Goal: Information Seeking & Learning: Learn about a topic

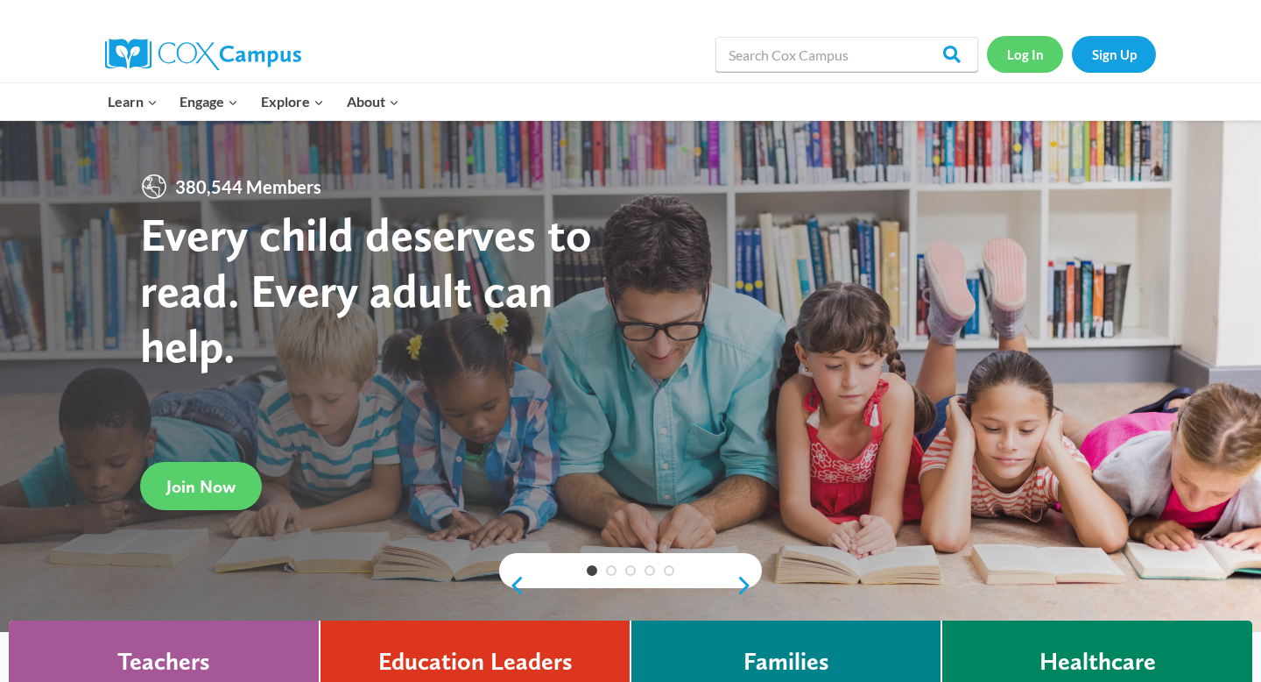
click at [1032, 51] on link "Log In" at bounding box center [1025, 54] width 76 height 36
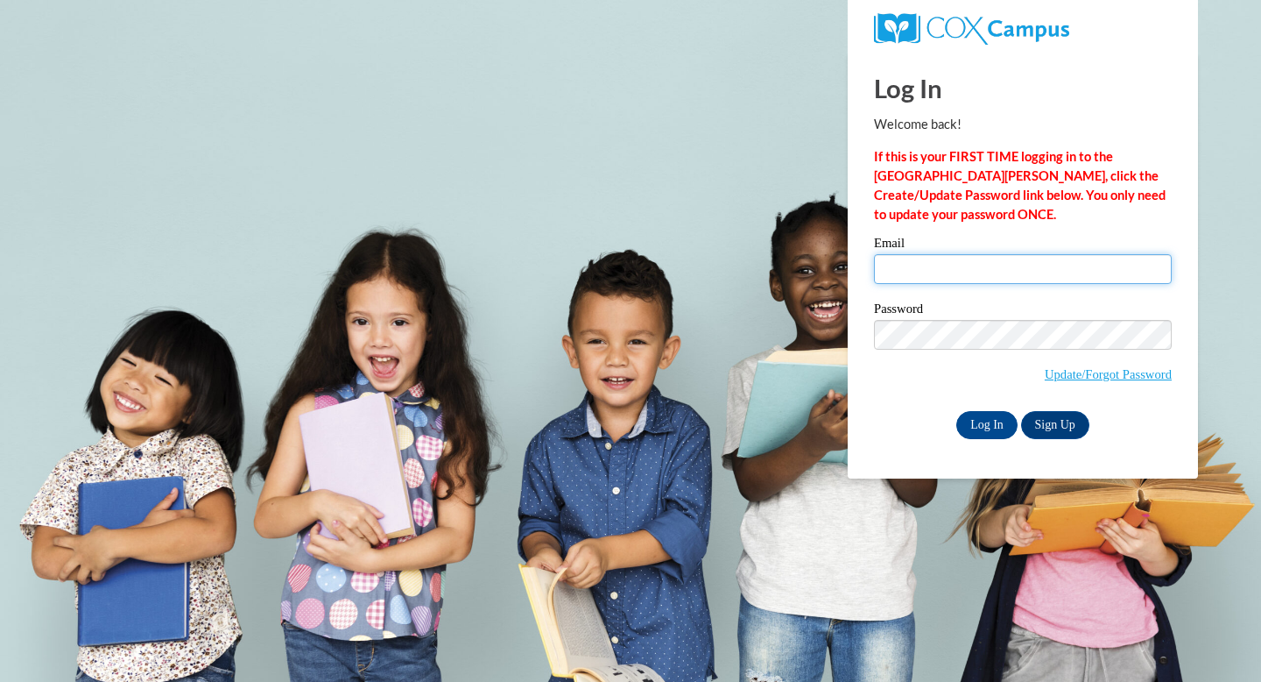
click at [959, 265] on input "Email" at bounding box center [1023, 269] width 298 height 30
type input "carly.gordy@franklin.k12.wi.us"
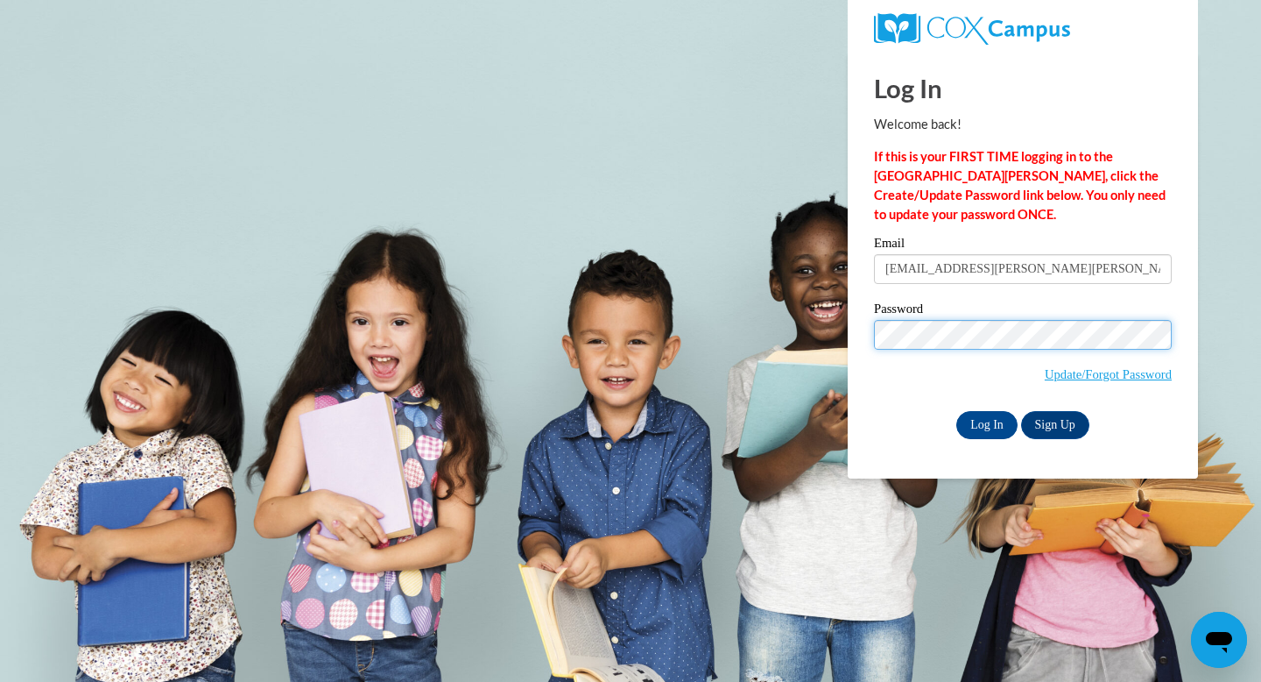
click at [957, 411] on input "Log In" at bounding box center [987, 425] width 61 height 28
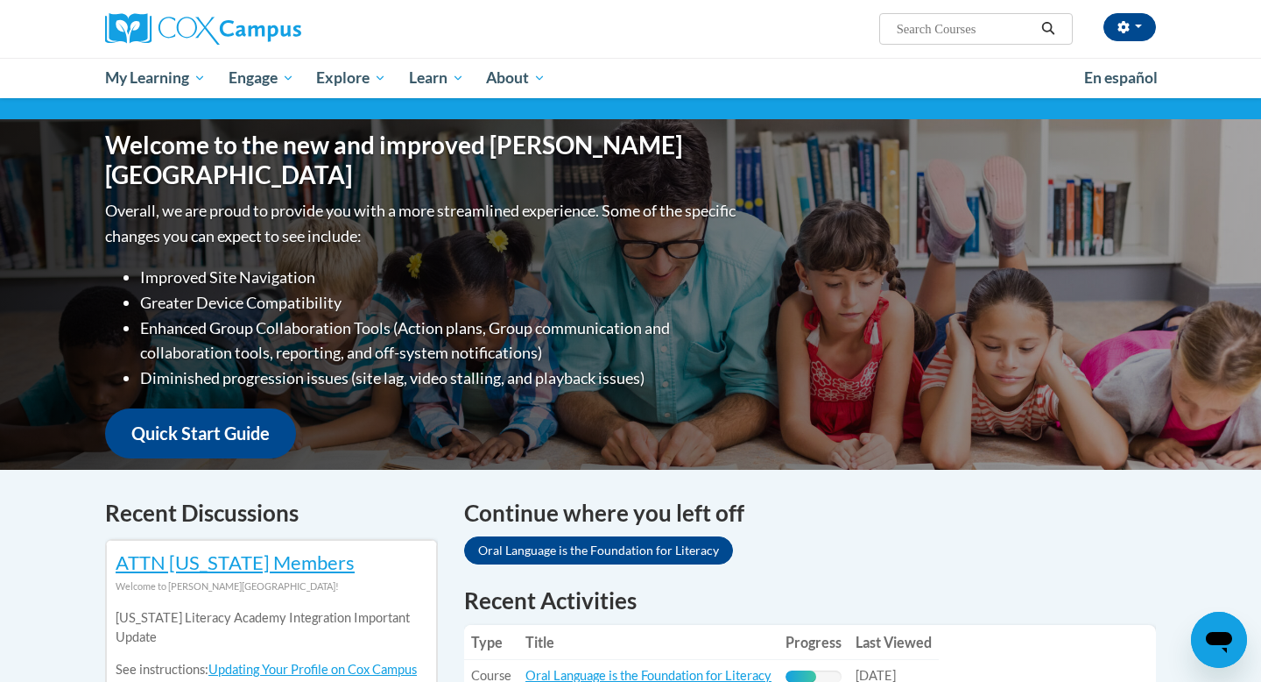
scroll to position [53, 0]
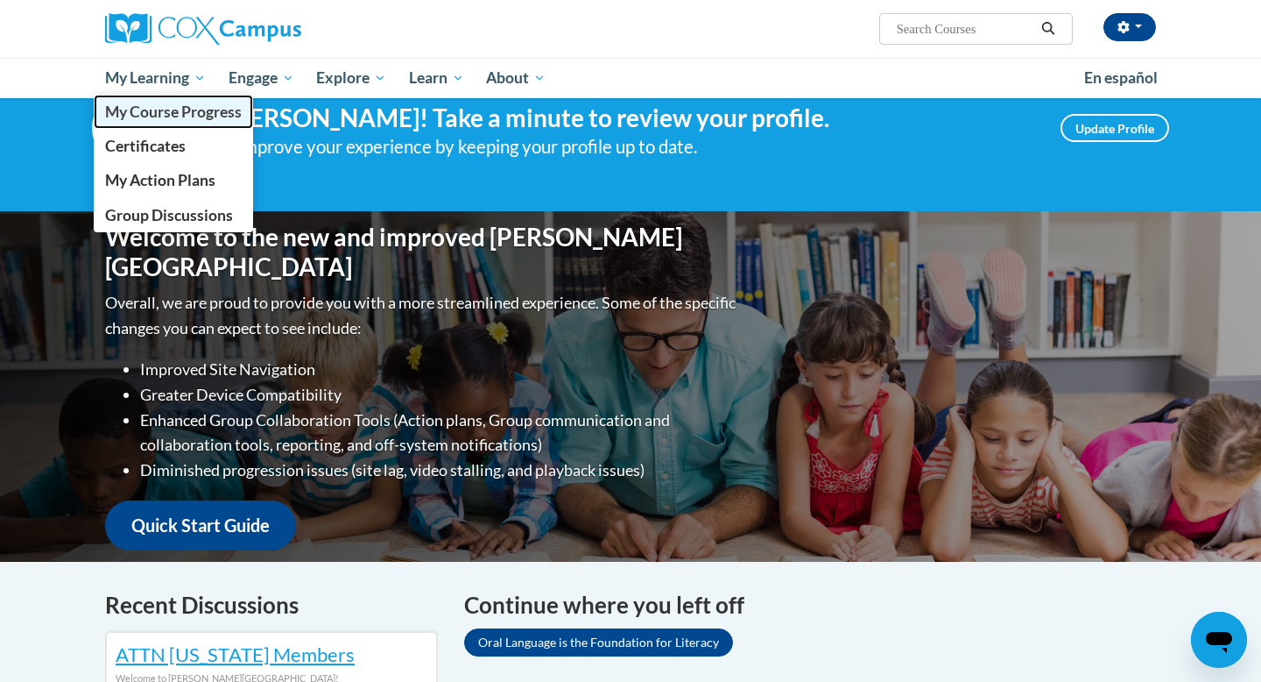
click at [180, 108] on span "My Course Progress" at bounding box center [173, 111] width 137 height 18
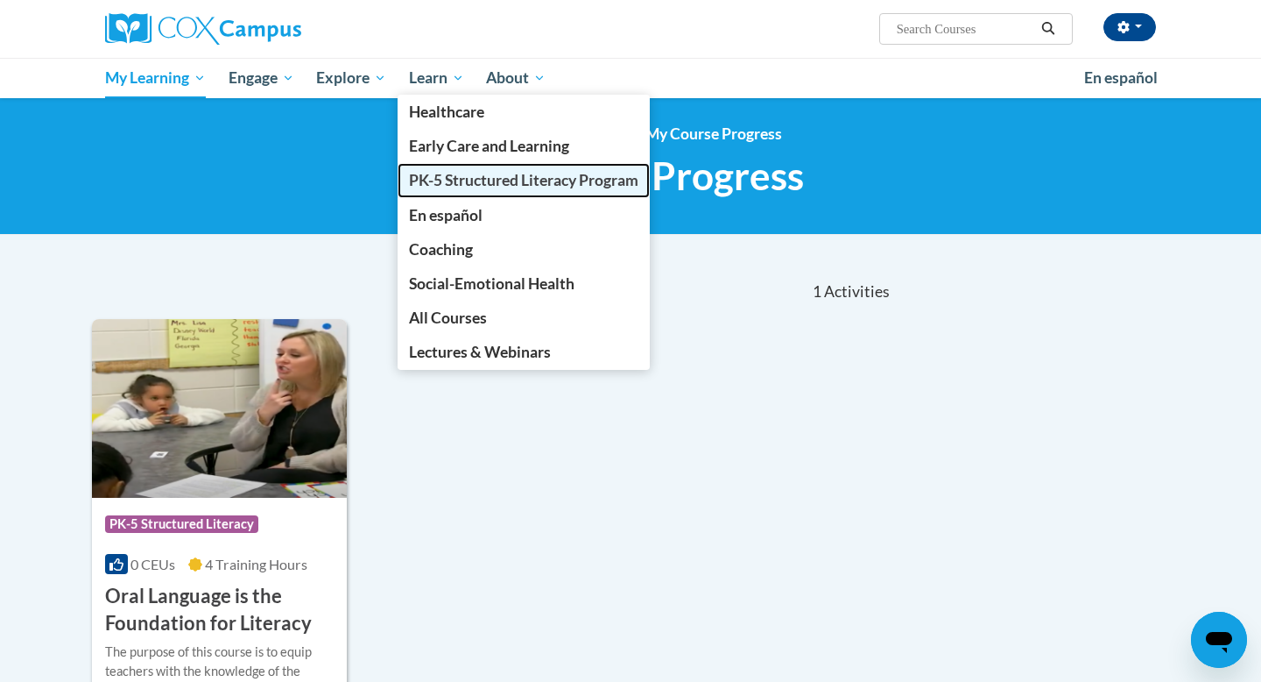
click at [449, 181] on span "PK-5 Structured Literacy Program" at bounding box center [524, 180] width 230 height 18
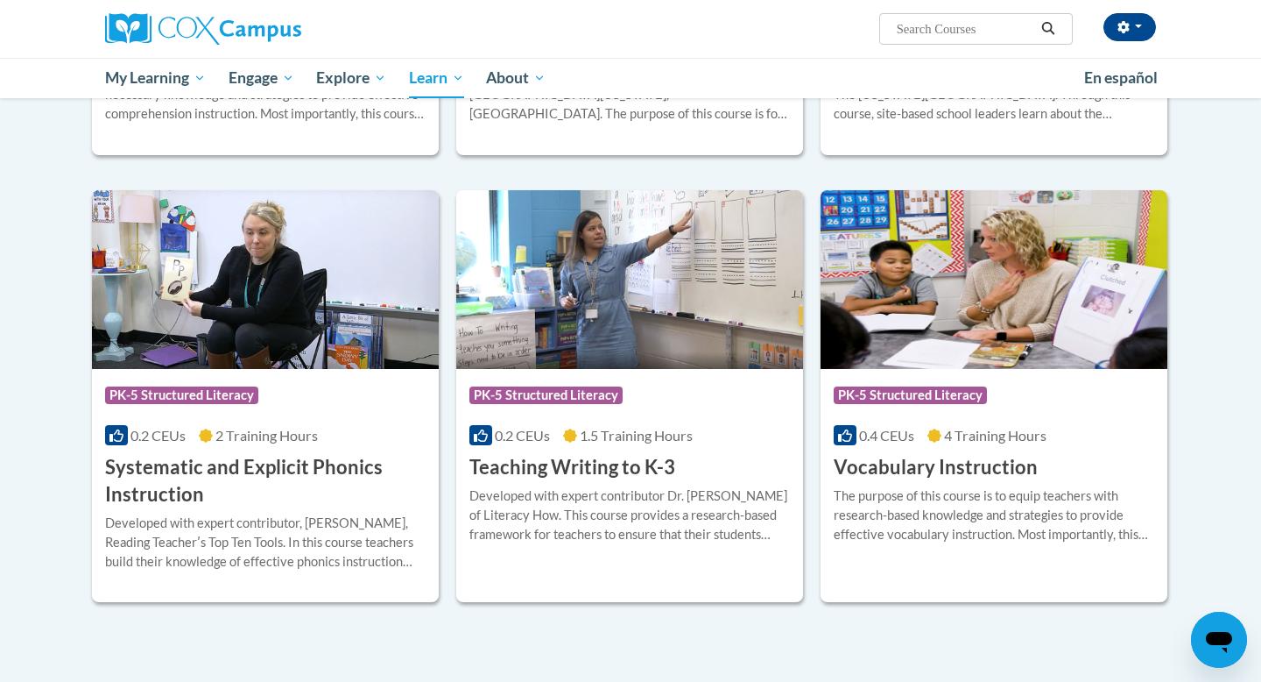
scroll to position [1805, 0]
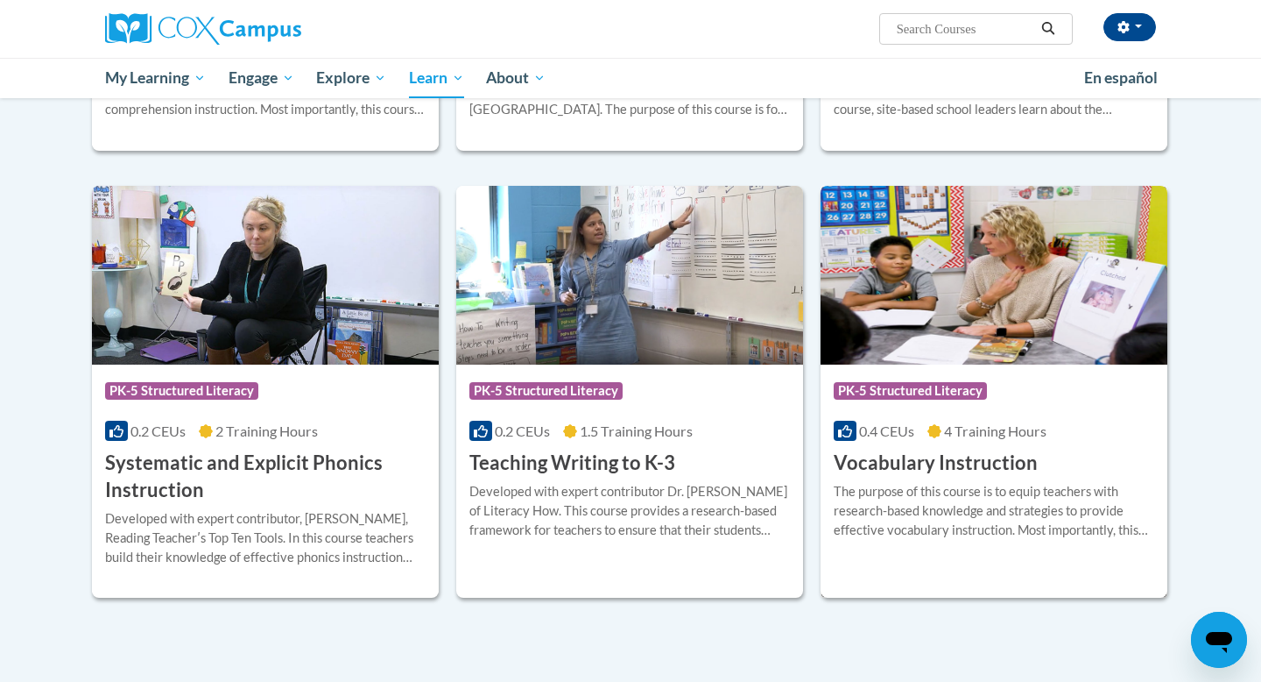
click at [967, 252] on img at bounding box center [994, 275] width 347 height 179
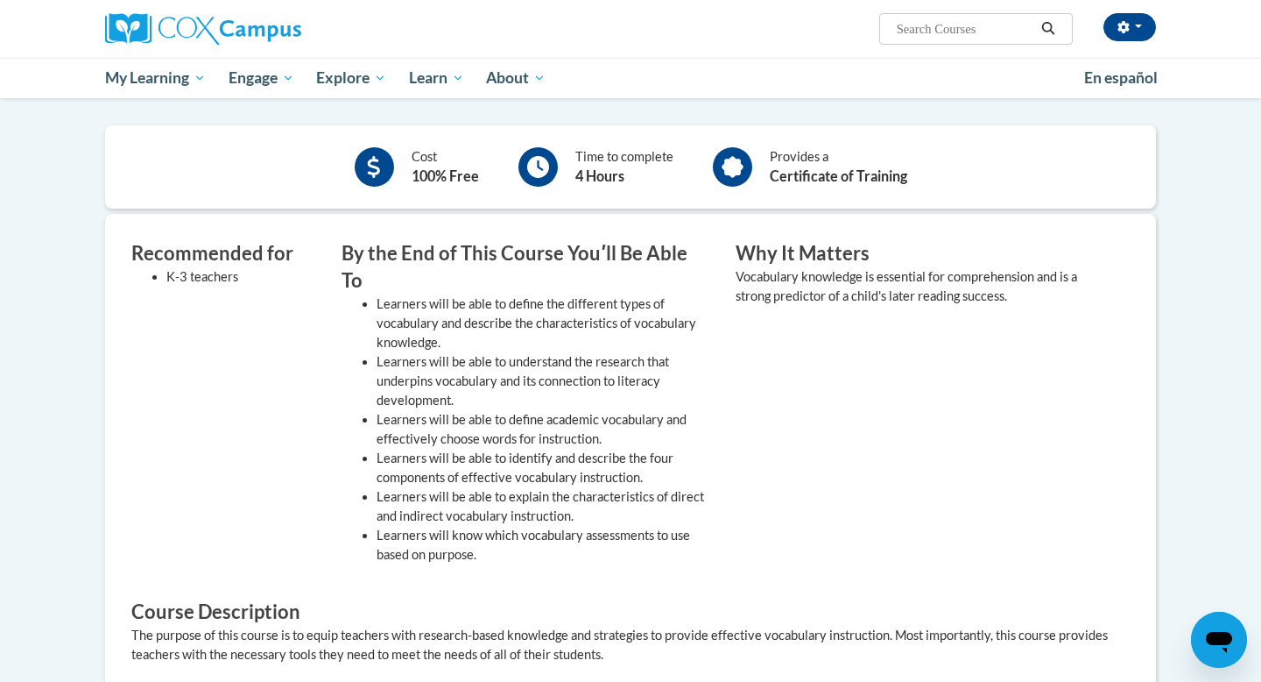
scroll to position [422, 0]
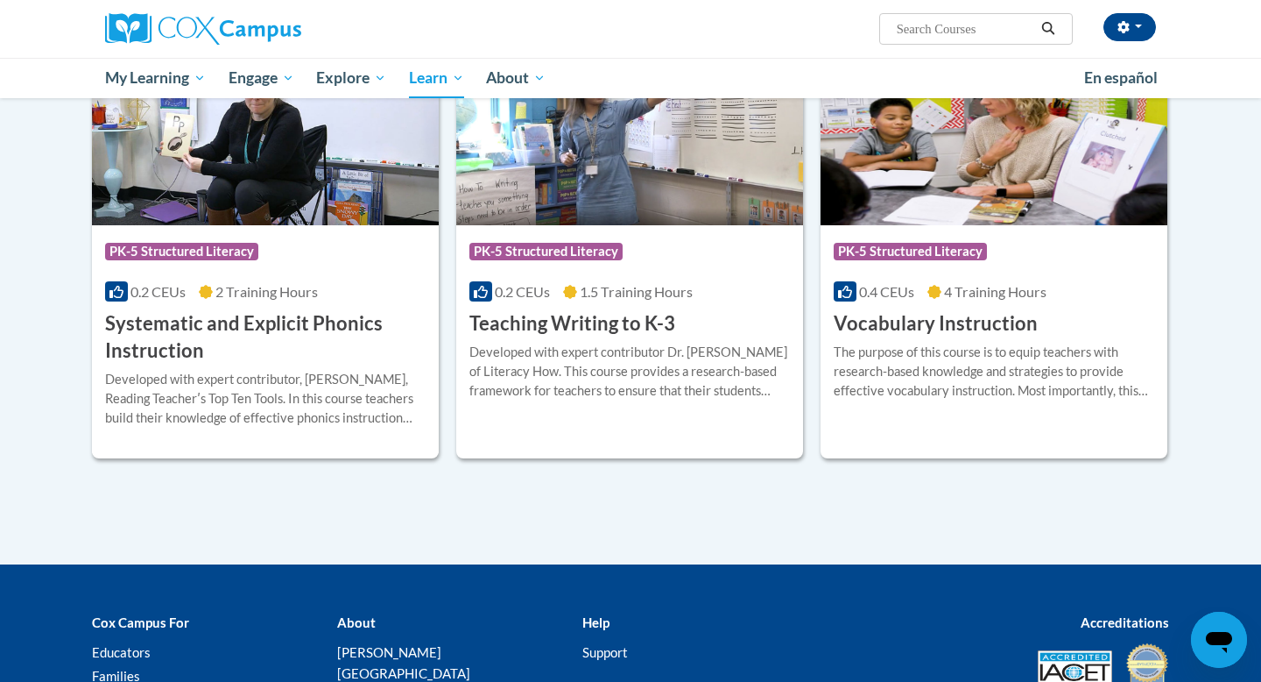
scroll to position [1914, 0]
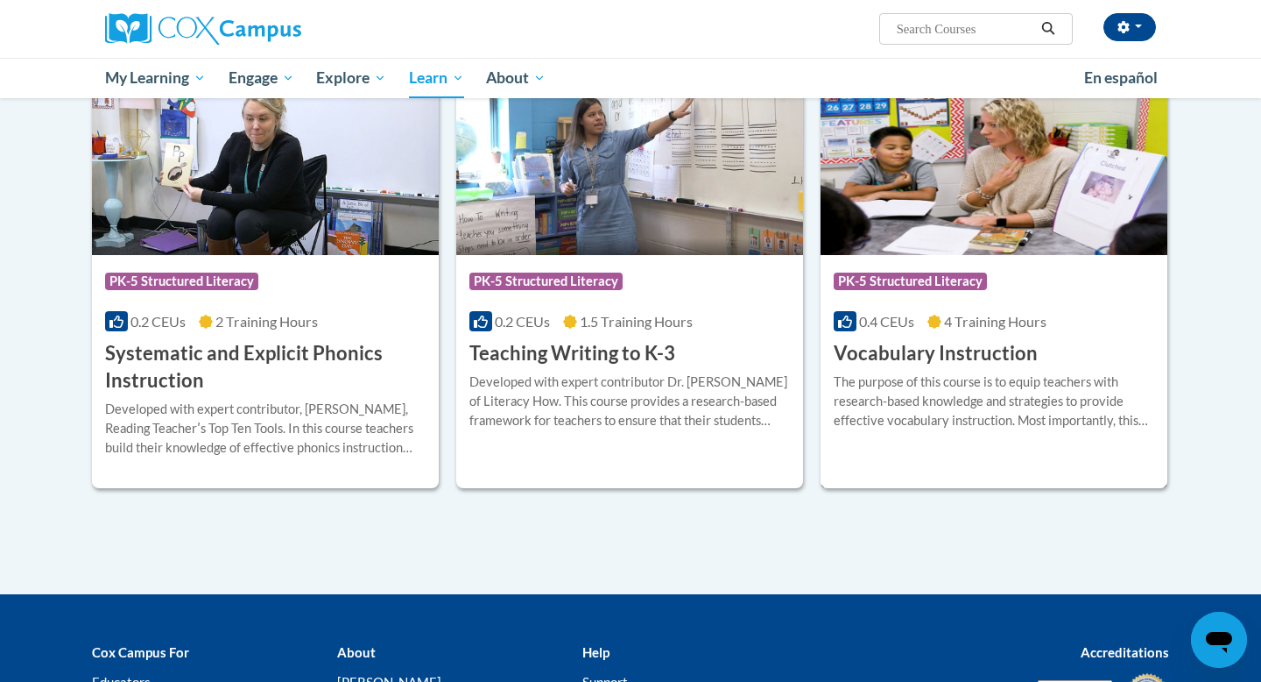
click at [960, 191] on img at bounding box center [994, 165] width 347 height 179
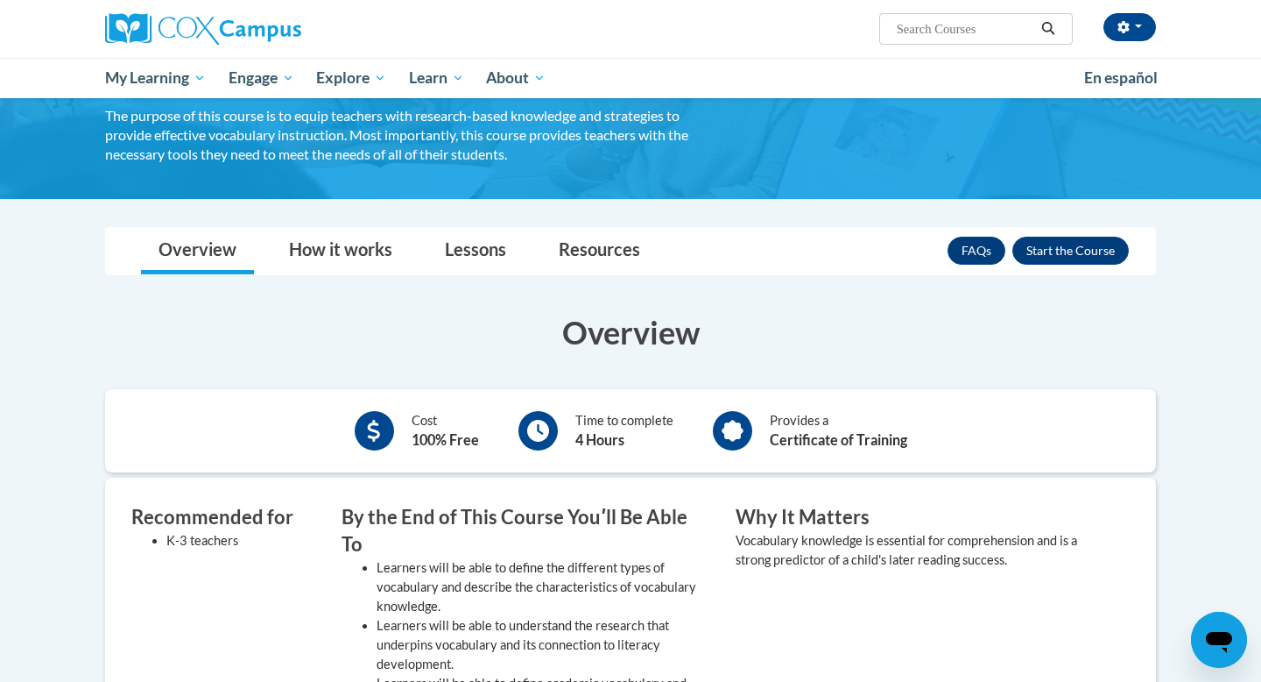
scroll to position [124, 0]
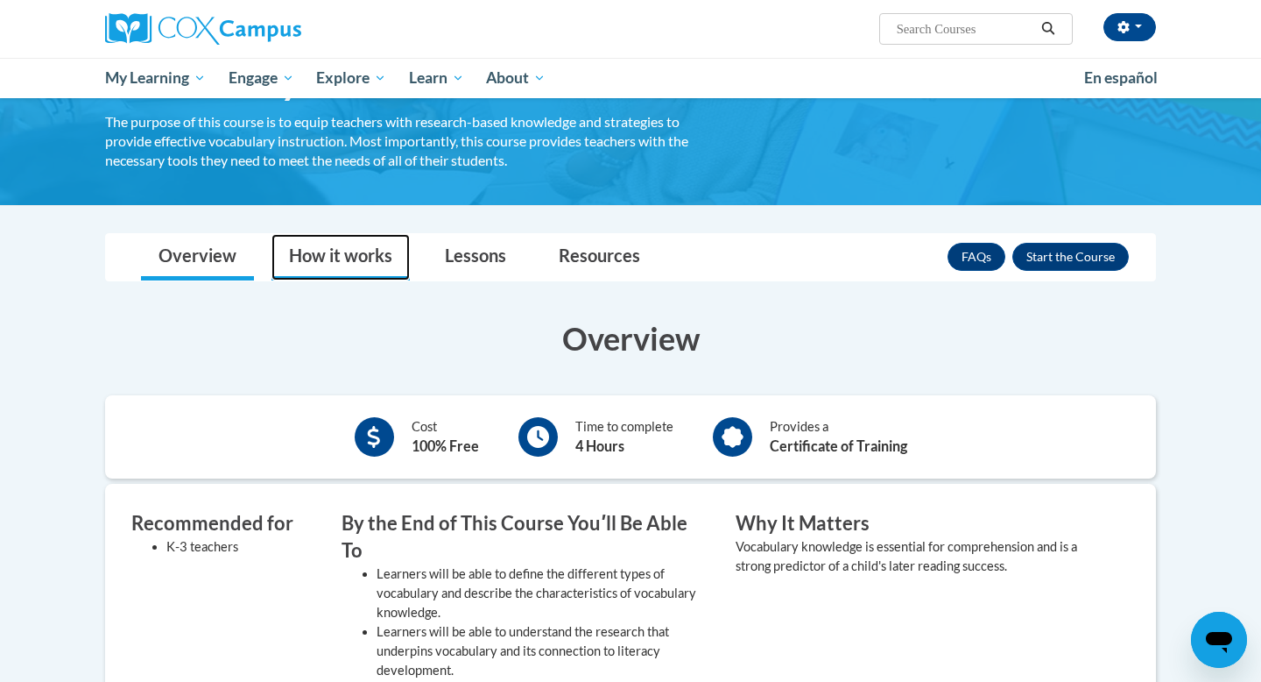
click at [361, 257] on link "How it works" at bounding box center [341, 257] width 138 height 46
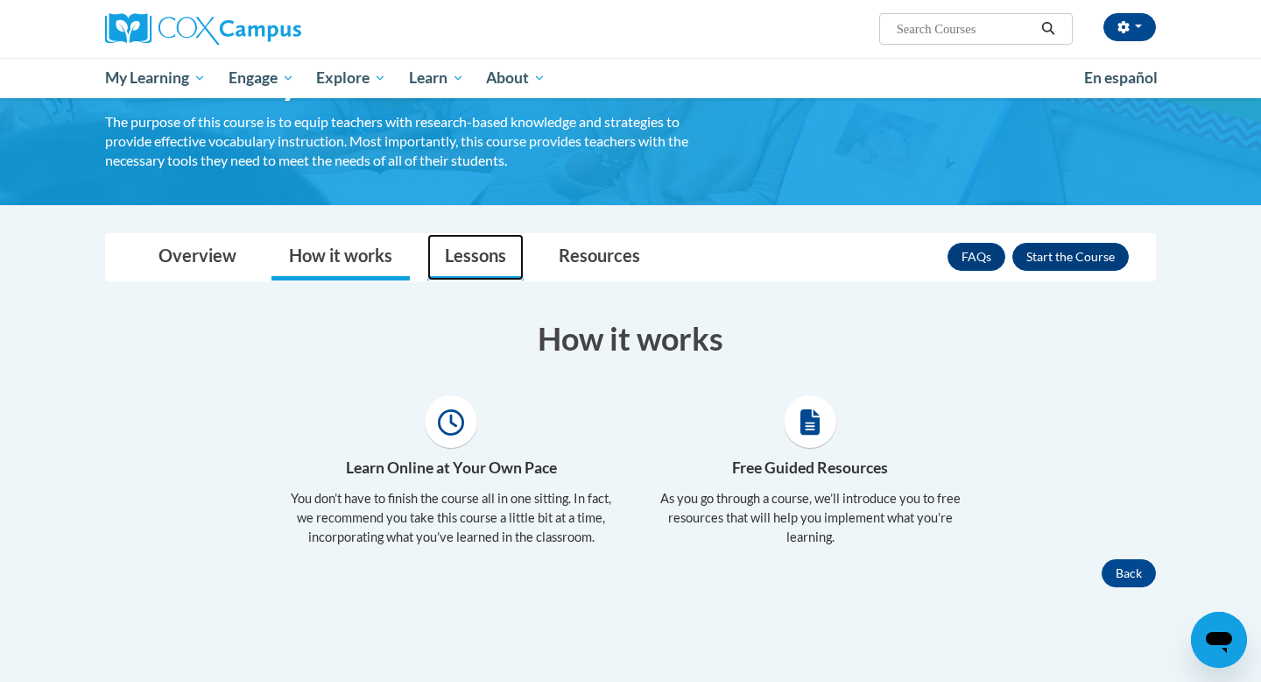
click at [503, 259] on link "Lessons" at bounding box center [476, 257] width 96 height 46
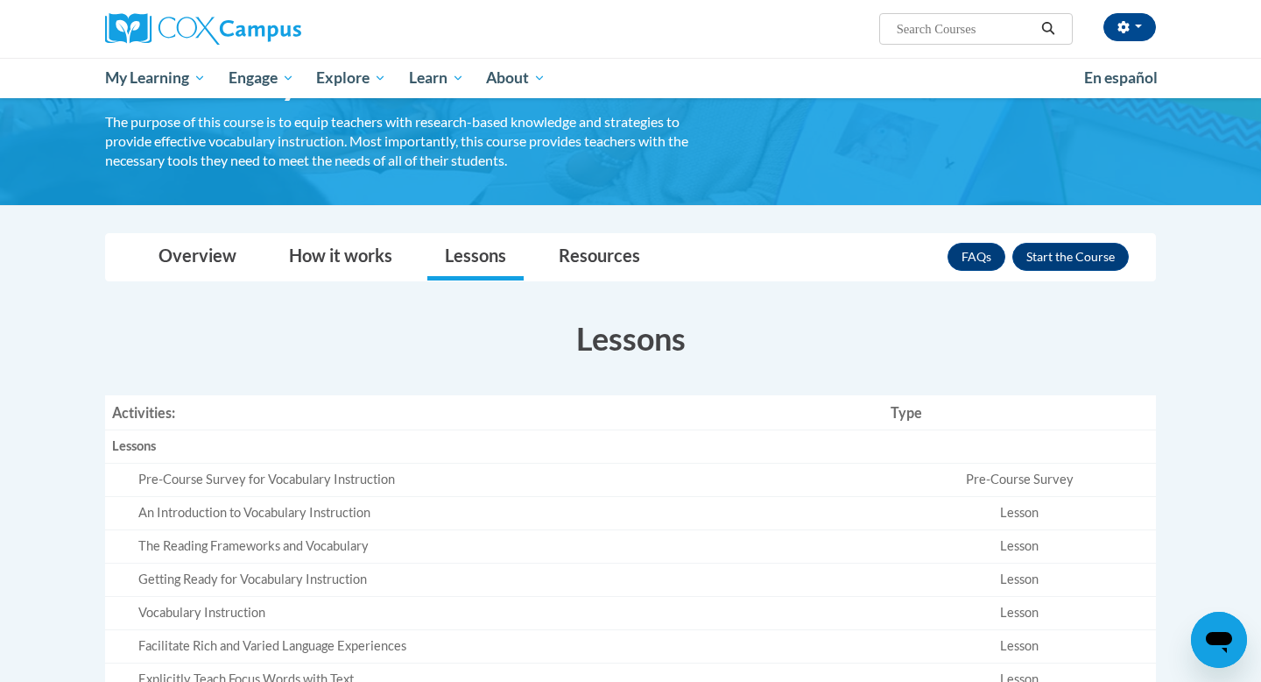
click at [606, 456] on th "Lessons" at bounding box center [494, 446] width 779 height 33
click at [1093, 253] on button "Enroll" at bounding box center [1071, 257] width 117 height 28
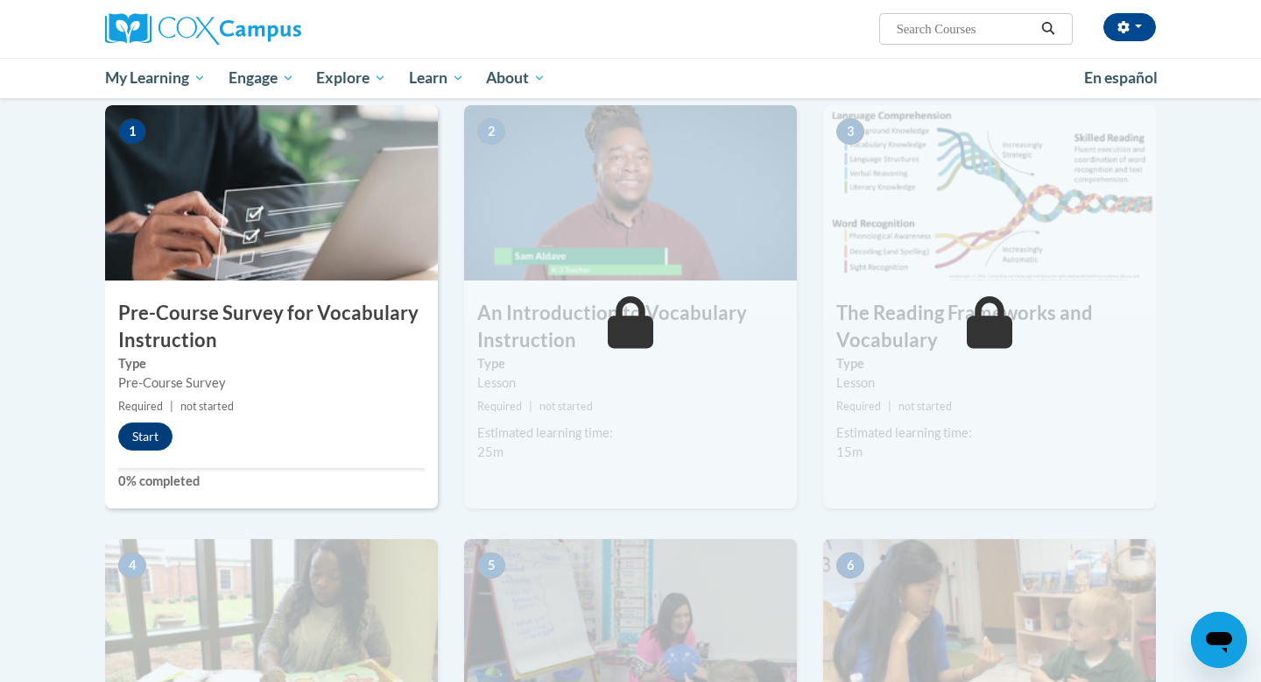
scroll to position [362, 0]
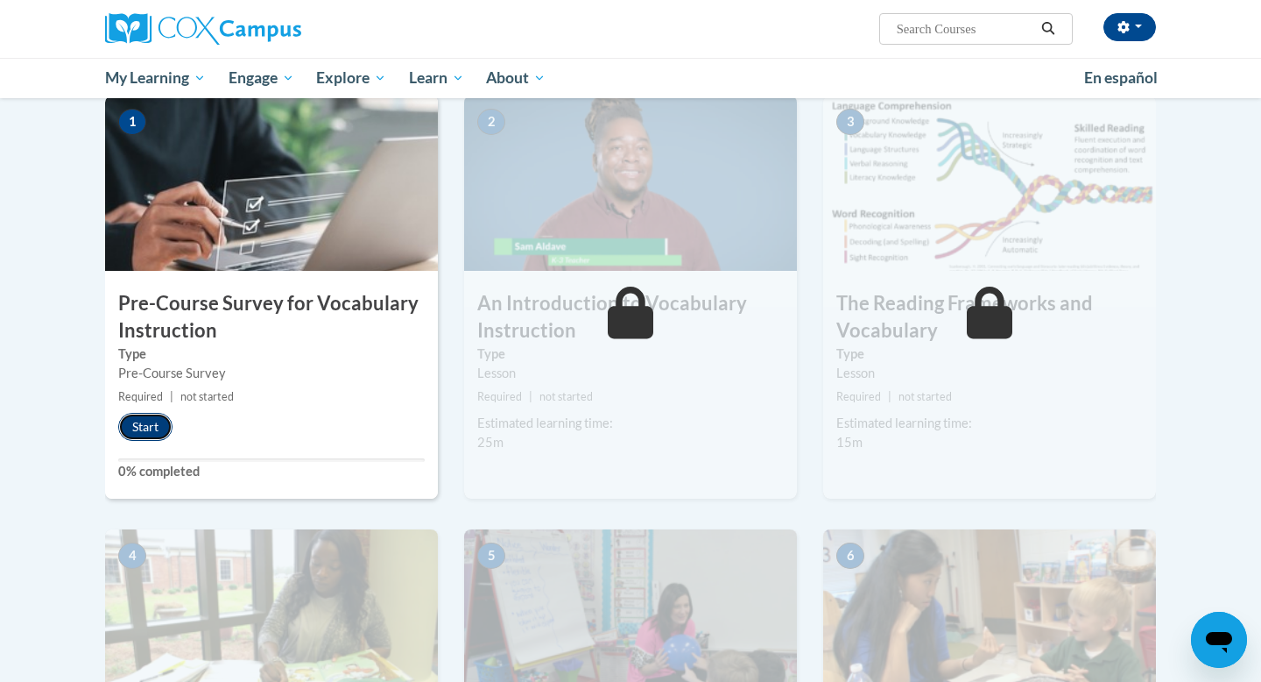
click at [150, 429] on button "Start" at bounding box center [145, 427] width 54 height 28
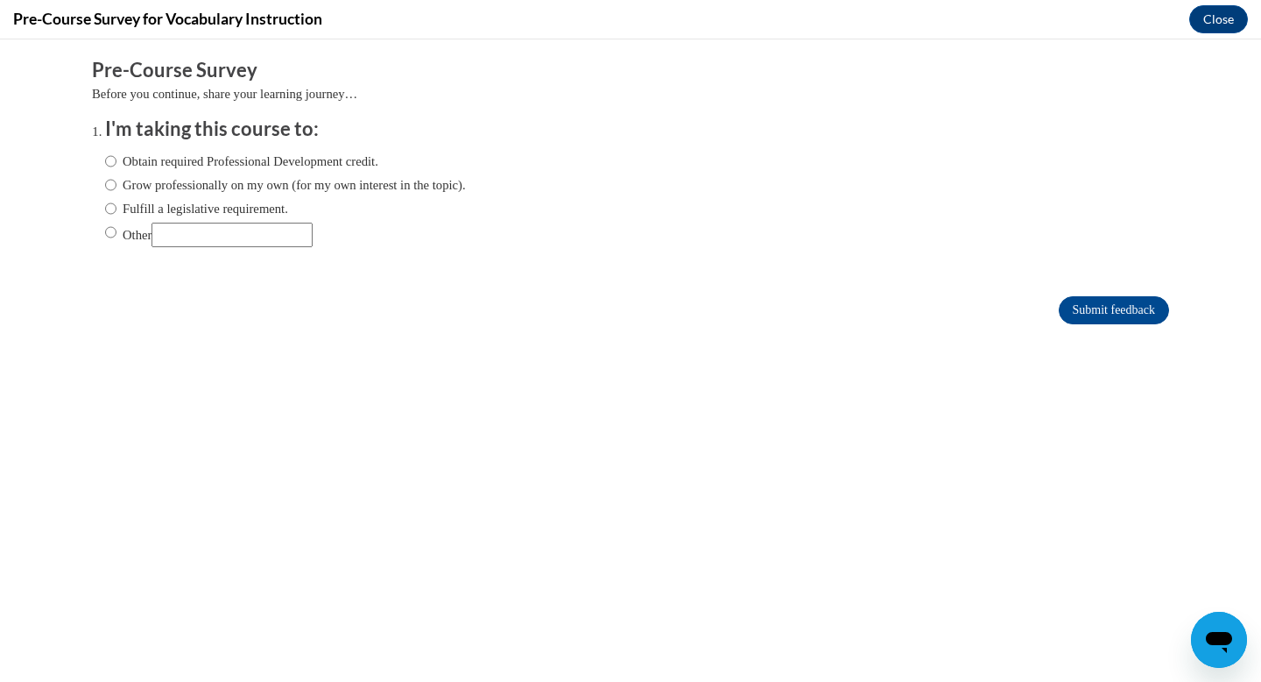
scroll to position [0, 0]
click at [209, 162] on label "Obtain required Professional Development credit." at bounding box center [241, 161] width 273 height 19
click at [117, 162] on input "Obtain required Professional Development credit." at bounding box center [110, 161] width 11 height 19
radio input "true"
click at [201, 185] on label "Grow professionally on my own (for my own interest in the topic)." at bounding box center [285, 184] width 361 height 19
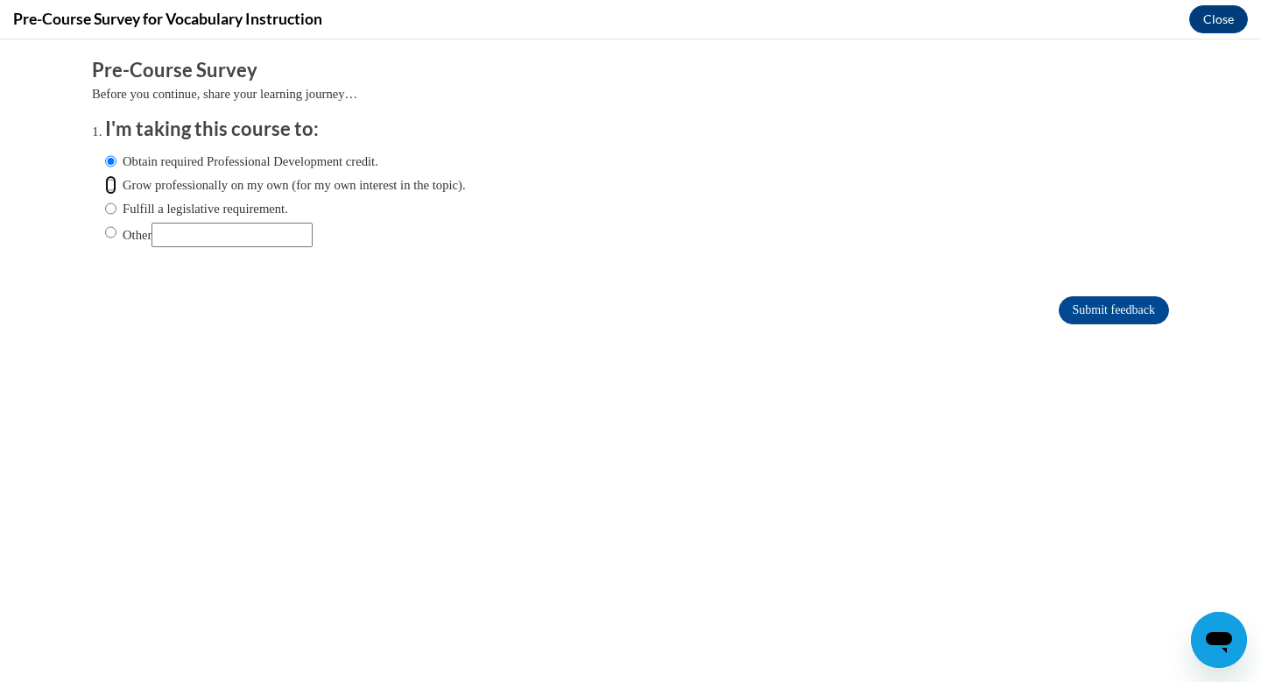
click at [117, 185] on input "Grow professionally on my own (for my own interest in the topic)." at bounding box center [110, 184] width 11 height 19
radio input "true"
click at [273, 210] on label "Fulfill a legislative requirement." at bounding box center [196, 208] width 183 height 19
click at [117, 210] on input "Fulfill a legislative requirement." at bounding box center [110, 208] width 11 height 19
radio input "true"
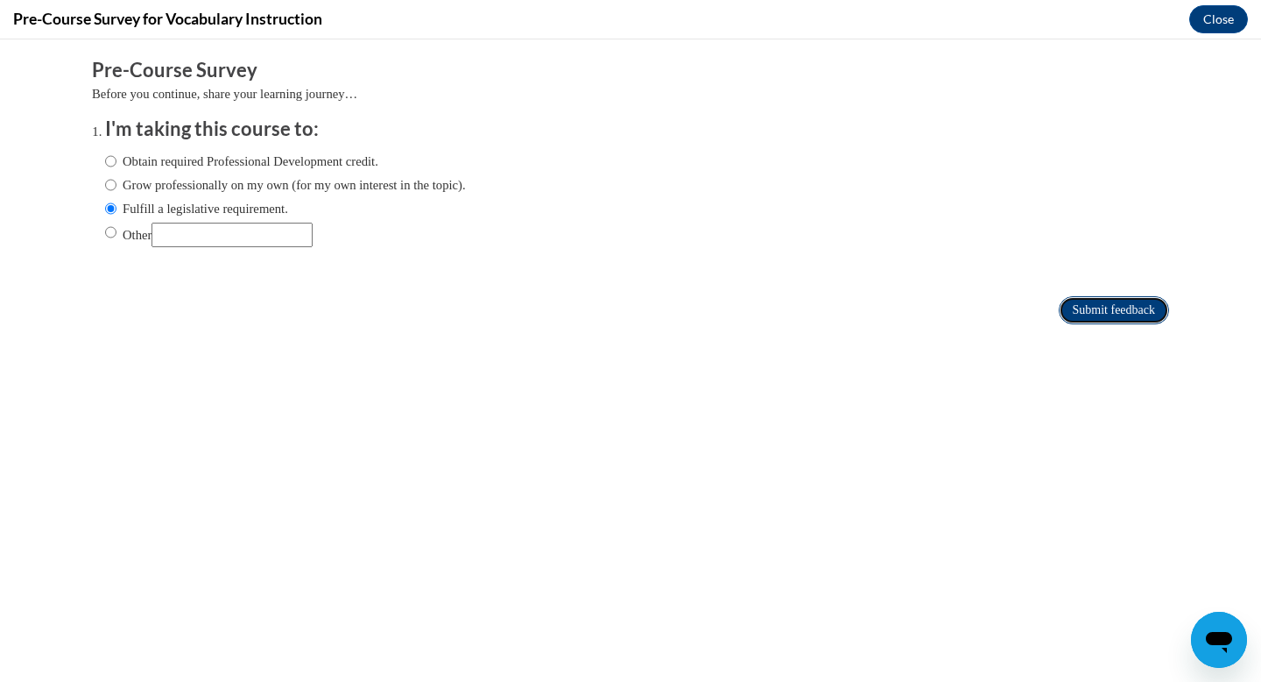
click at [1071, 310] on input "Submit feedback" at bounding box center [1114, 310] width 110 height 28
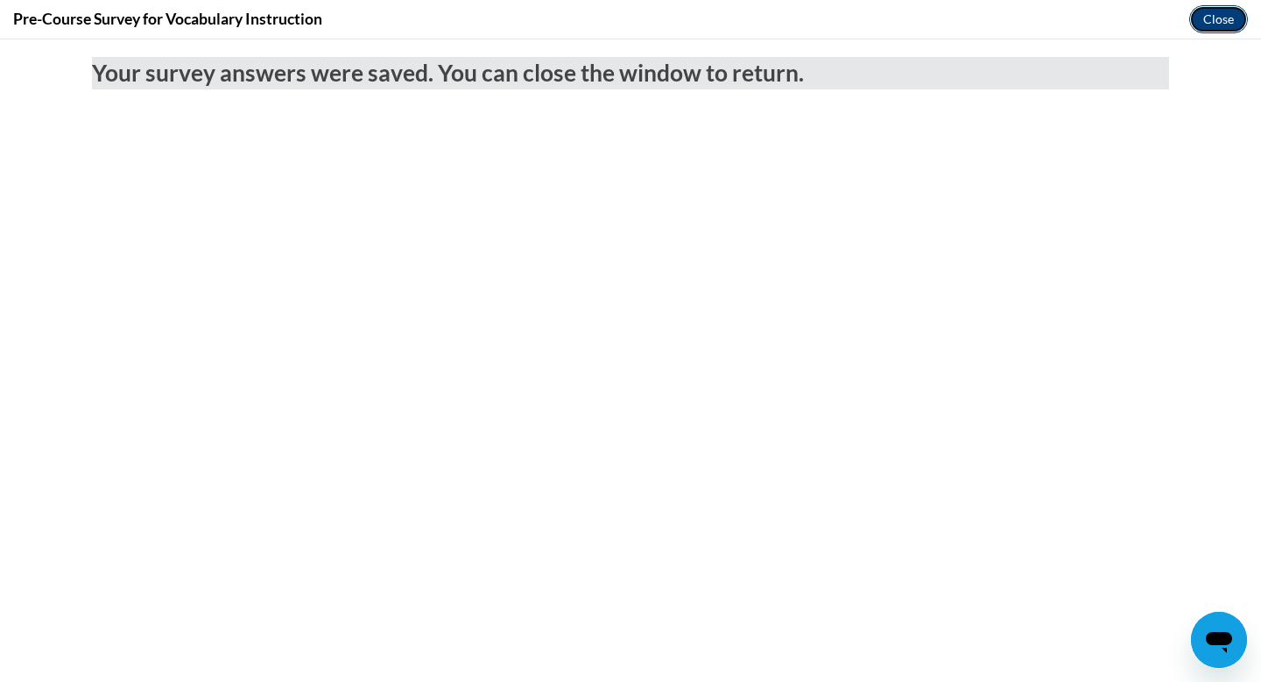
click at [1209, 10] on button "Close" at bounding box center [1219, 19] width 59 height 28
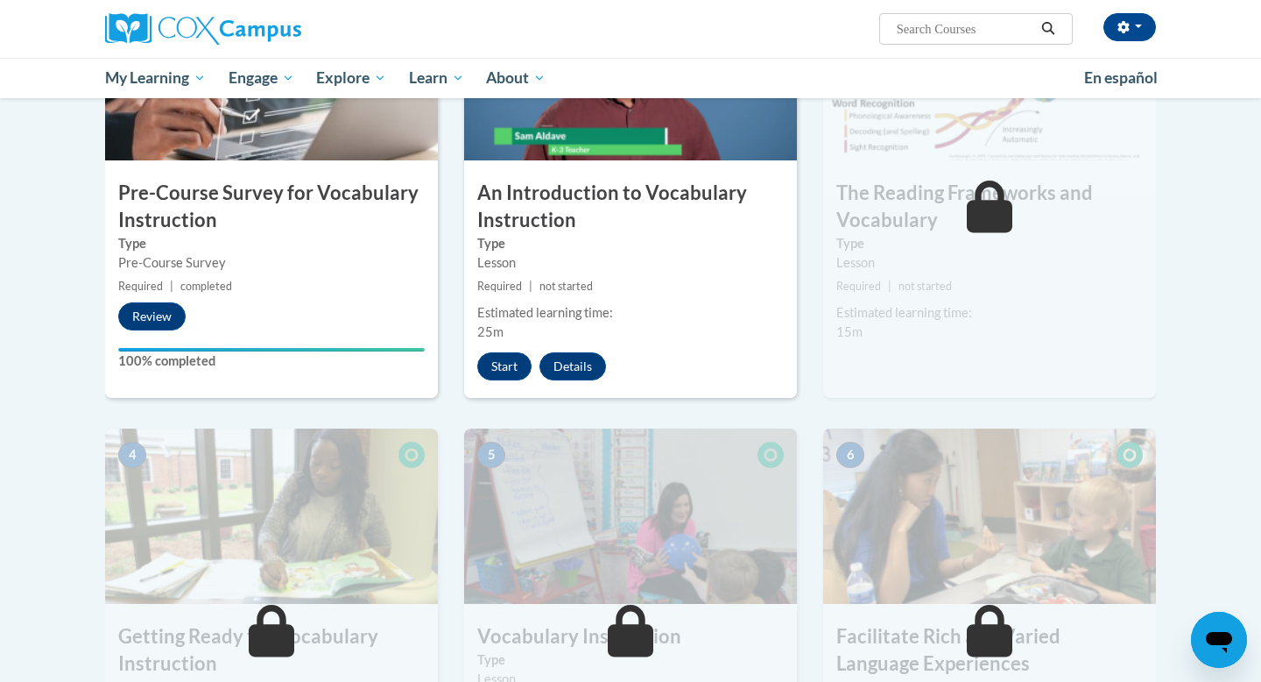
scroll to position [478, 0]
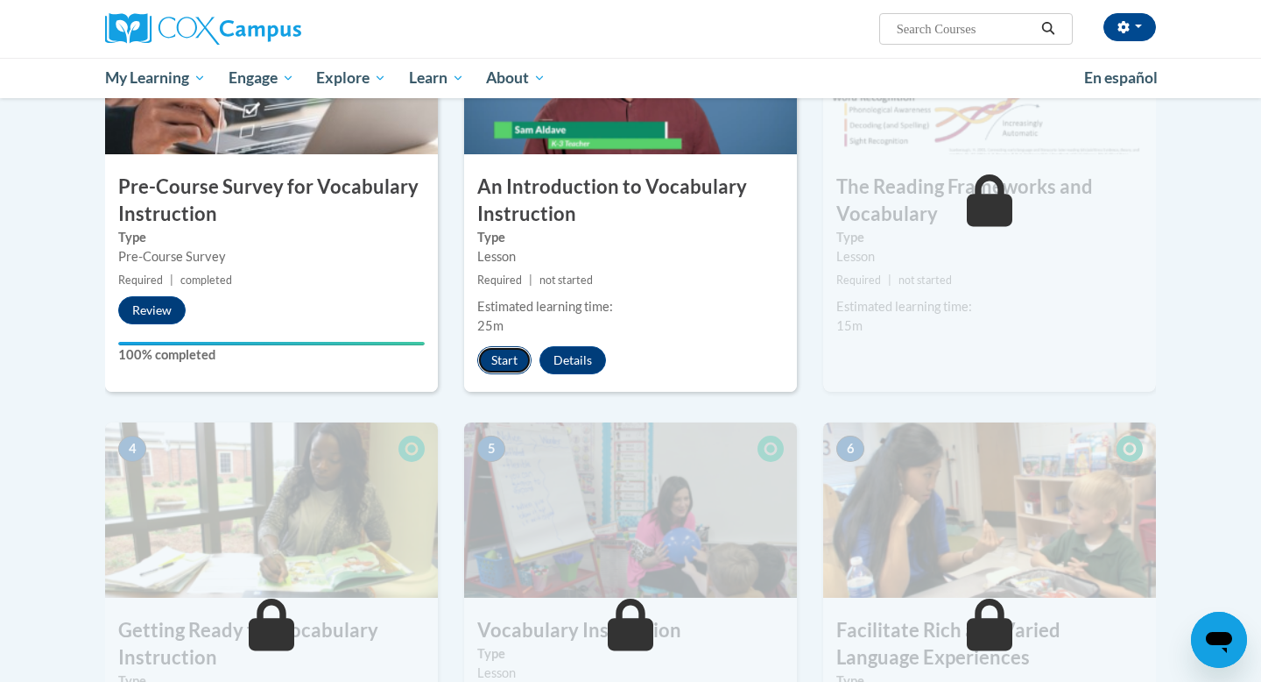
click at [511, 366] on button "Start" at bounding box center [504, 360] width 54 height 28
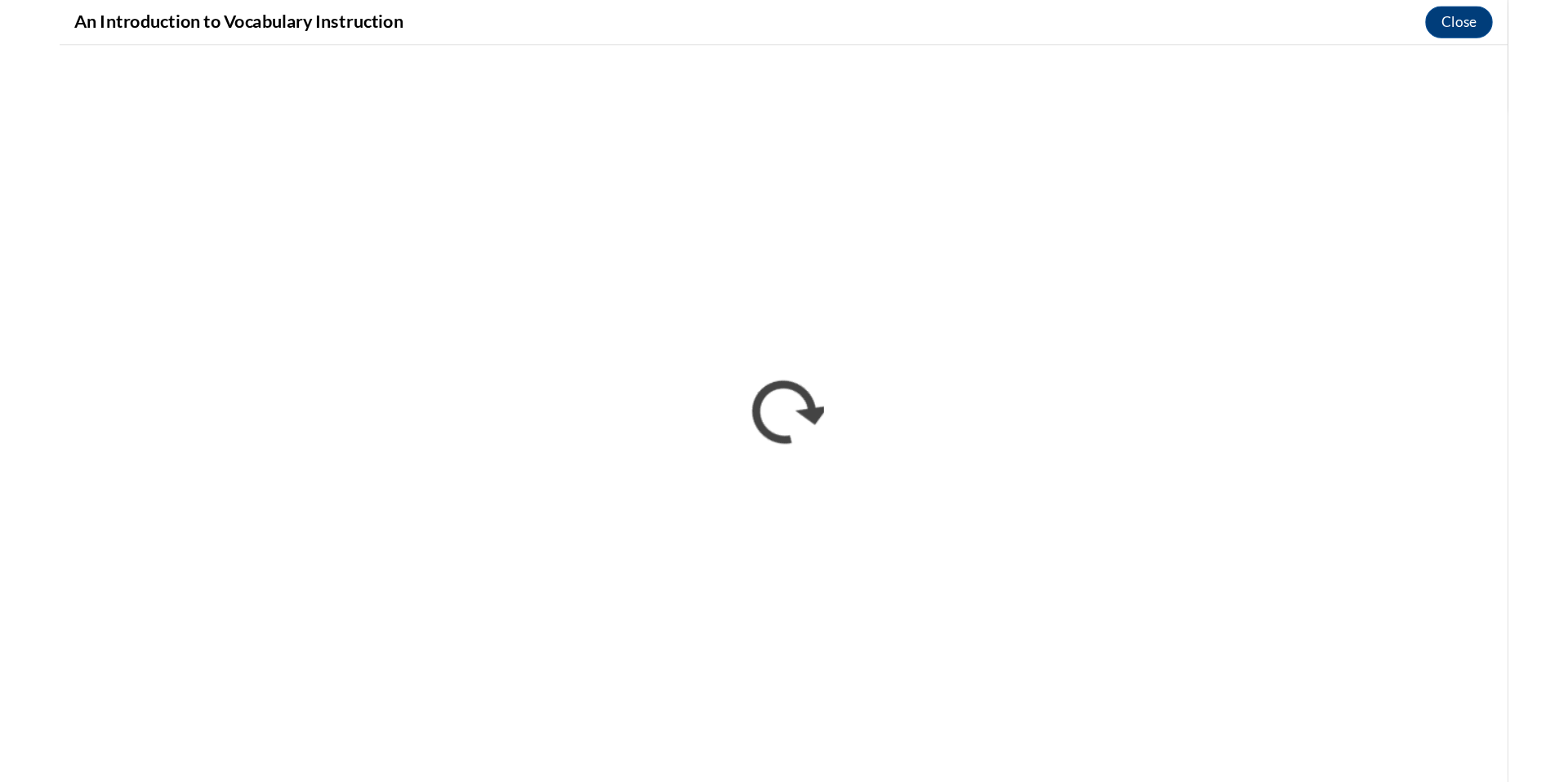
scroll to position [0, 0]
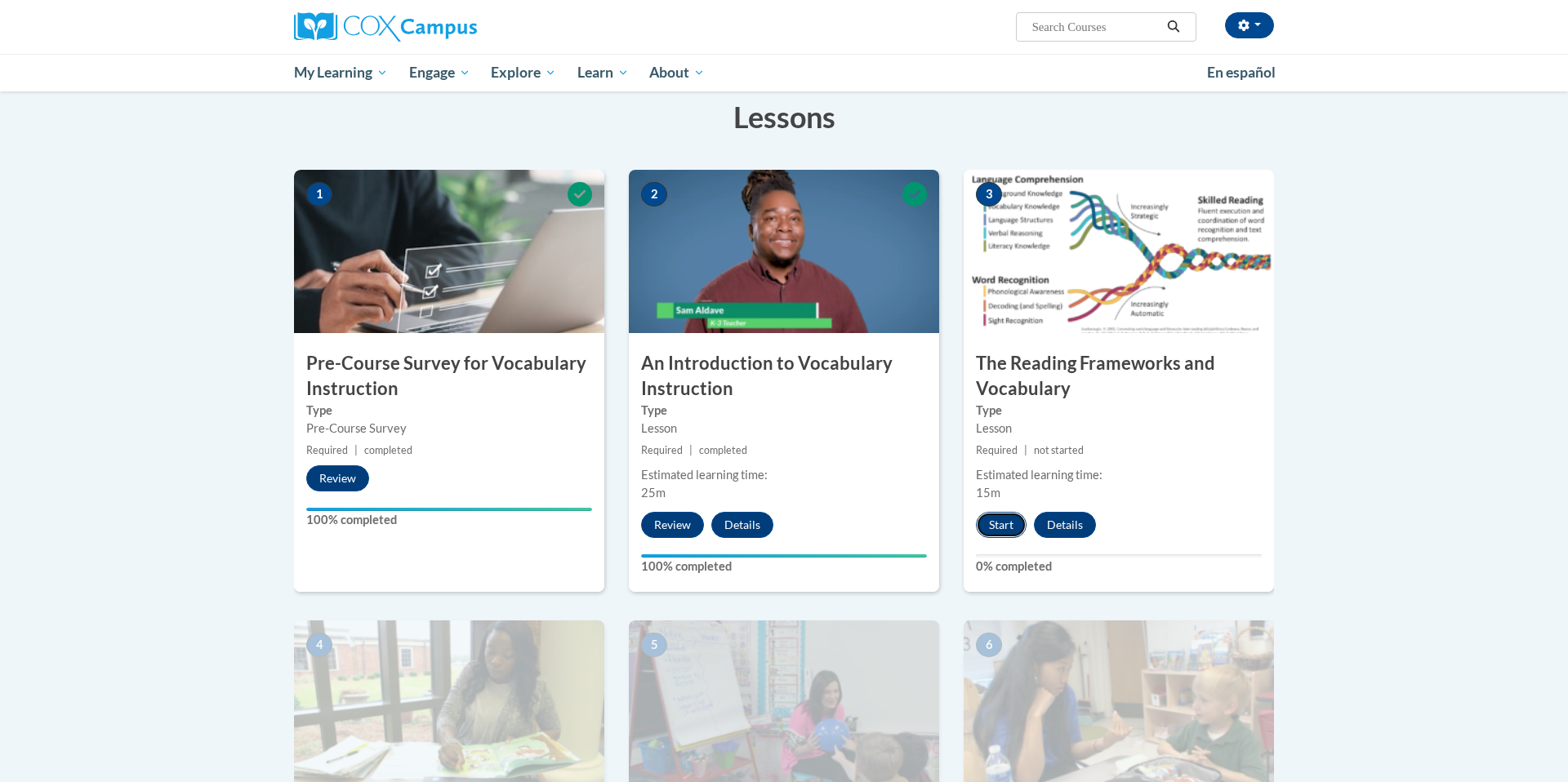
click at [1005, 527] on button "Start" at bounding box center [1001, 525] width 50 height 26
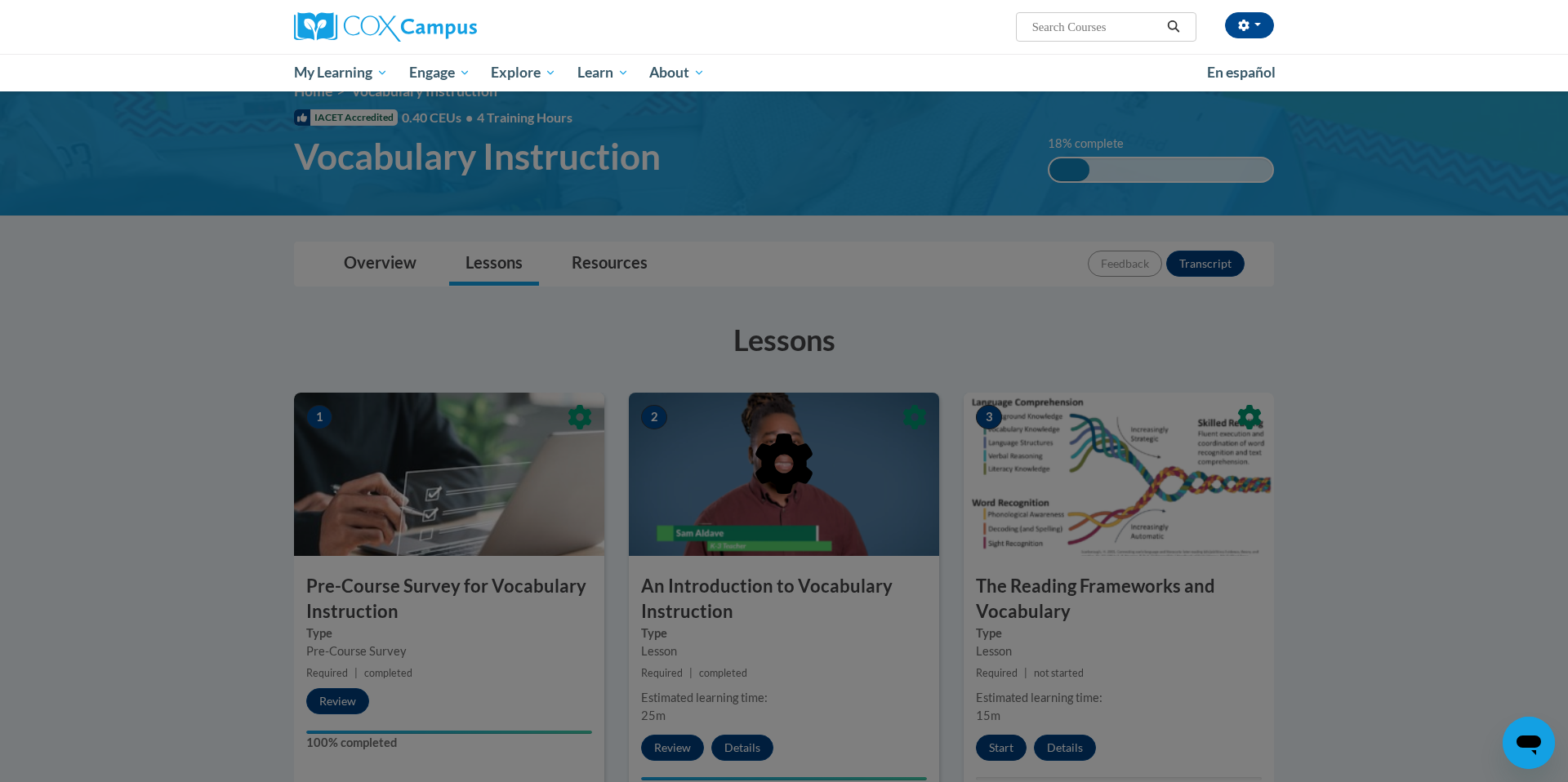
scroll to position [34, 0]
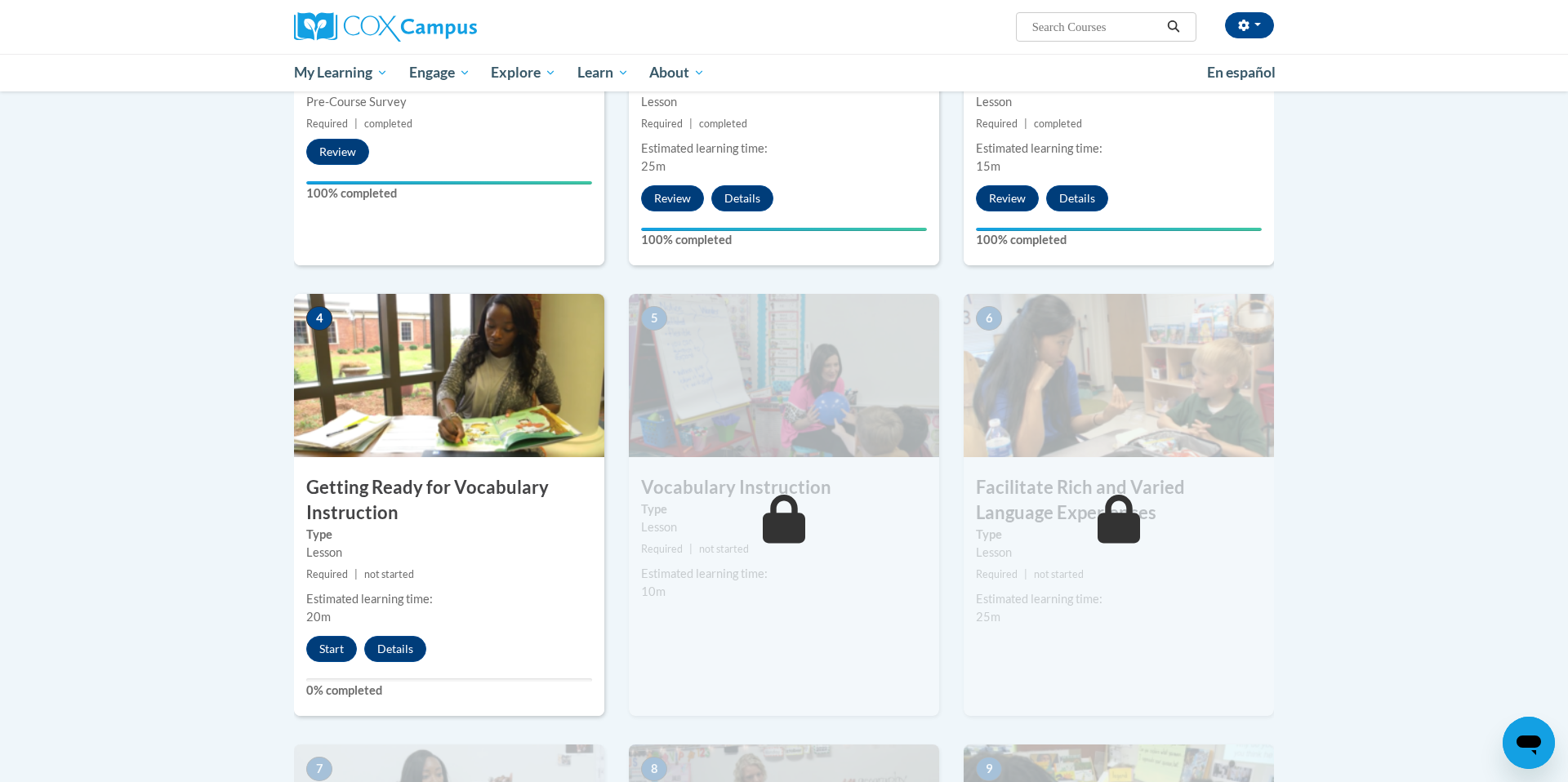
scroll to position [749, 0]
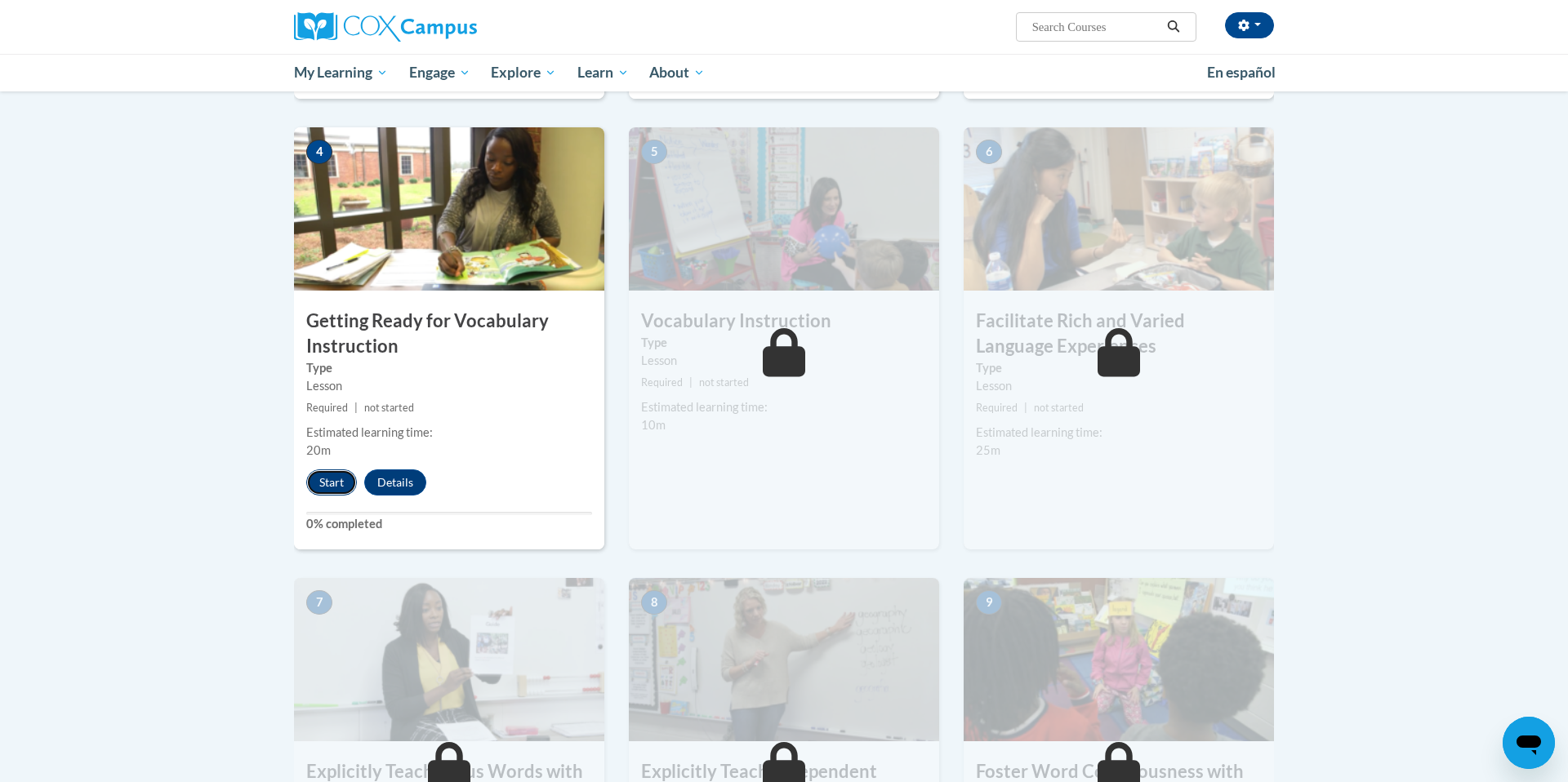
click at [339, 484] on button "Start" at bounding box center [332, 483] width 50 height 26
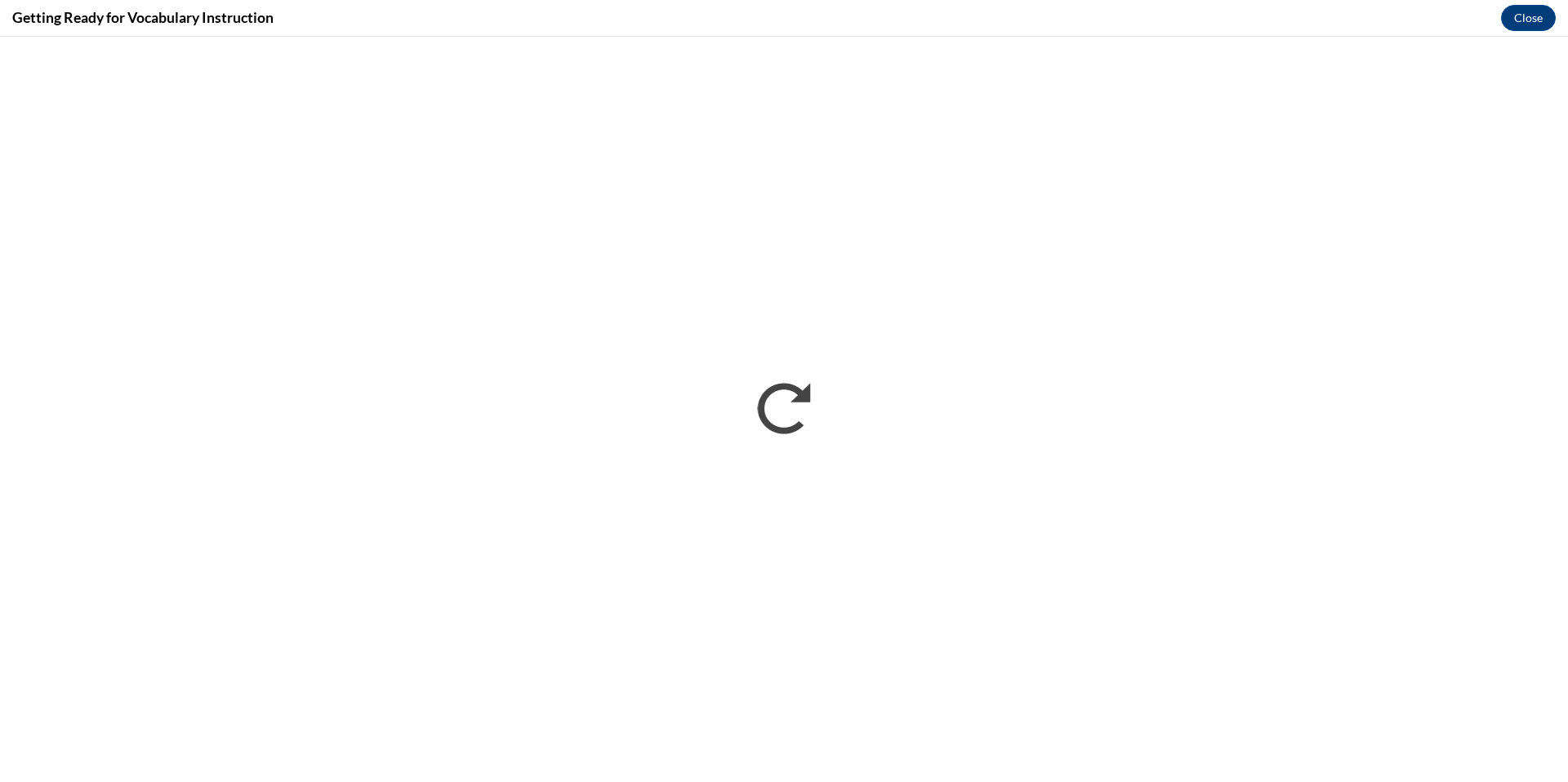
scroll to position [0, 0]
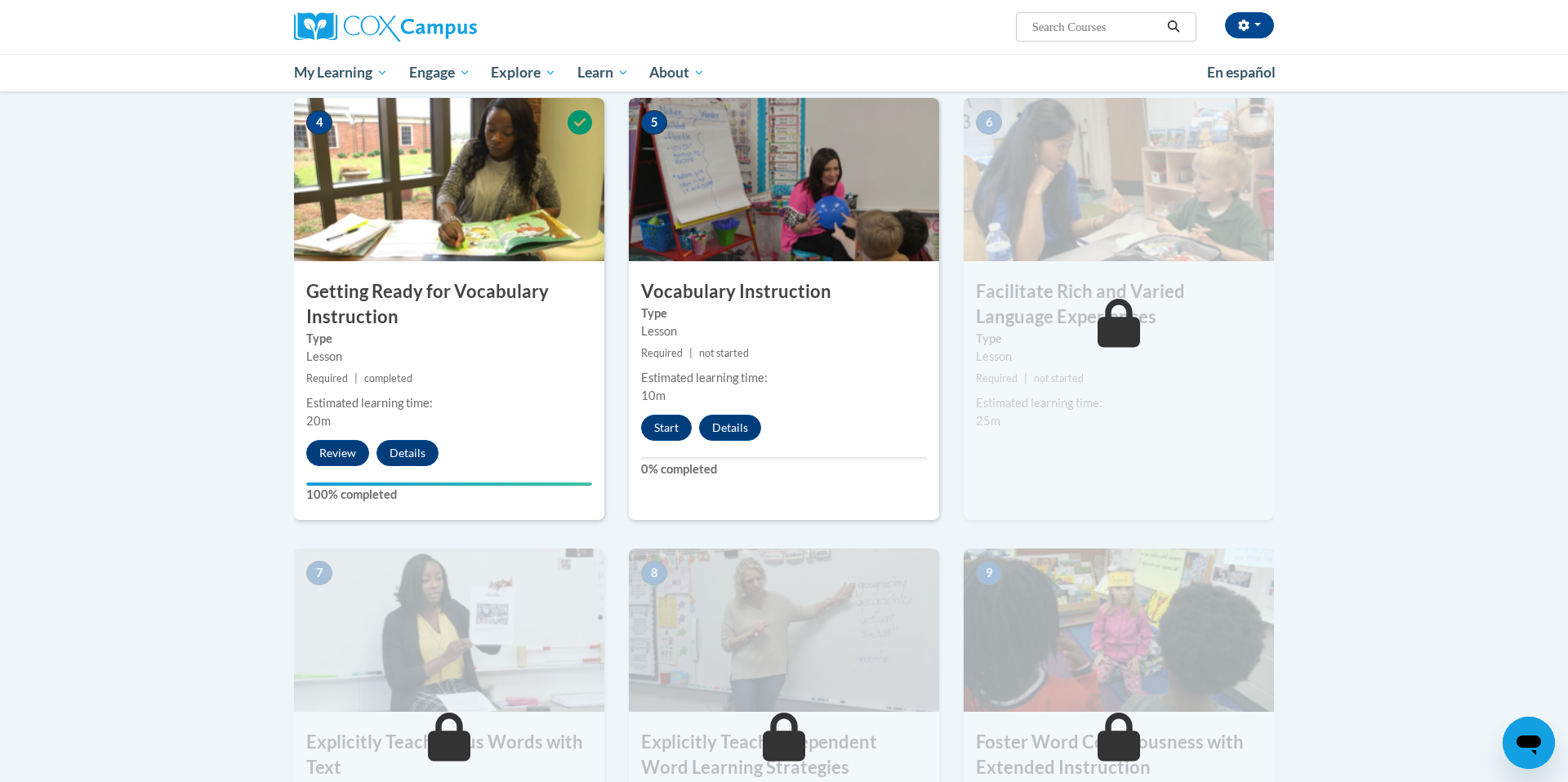
scroll to position [680, 0]
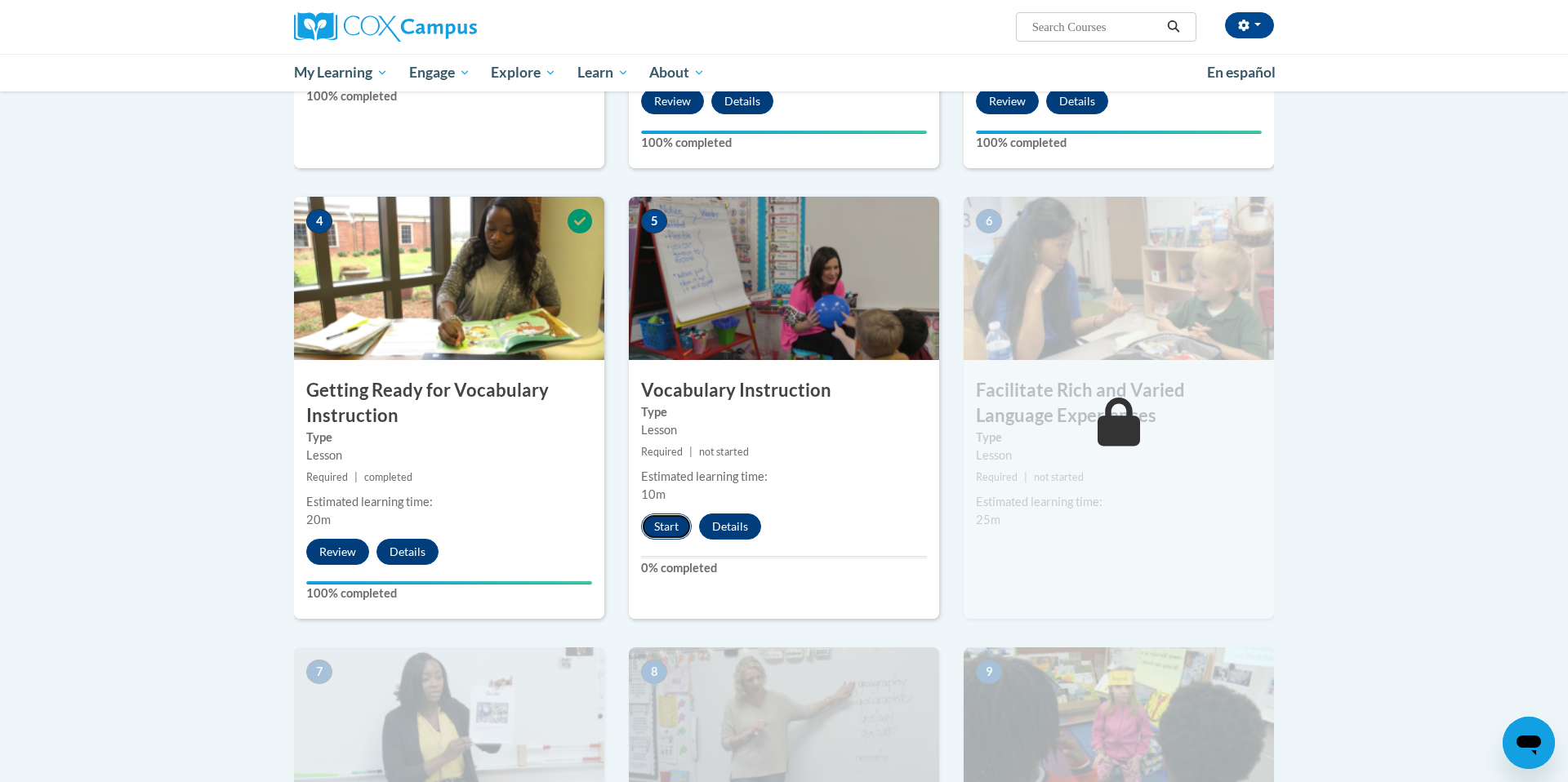
click at [655, 536] on button "Start" at bounding box center [667, 527] width 50 height 26
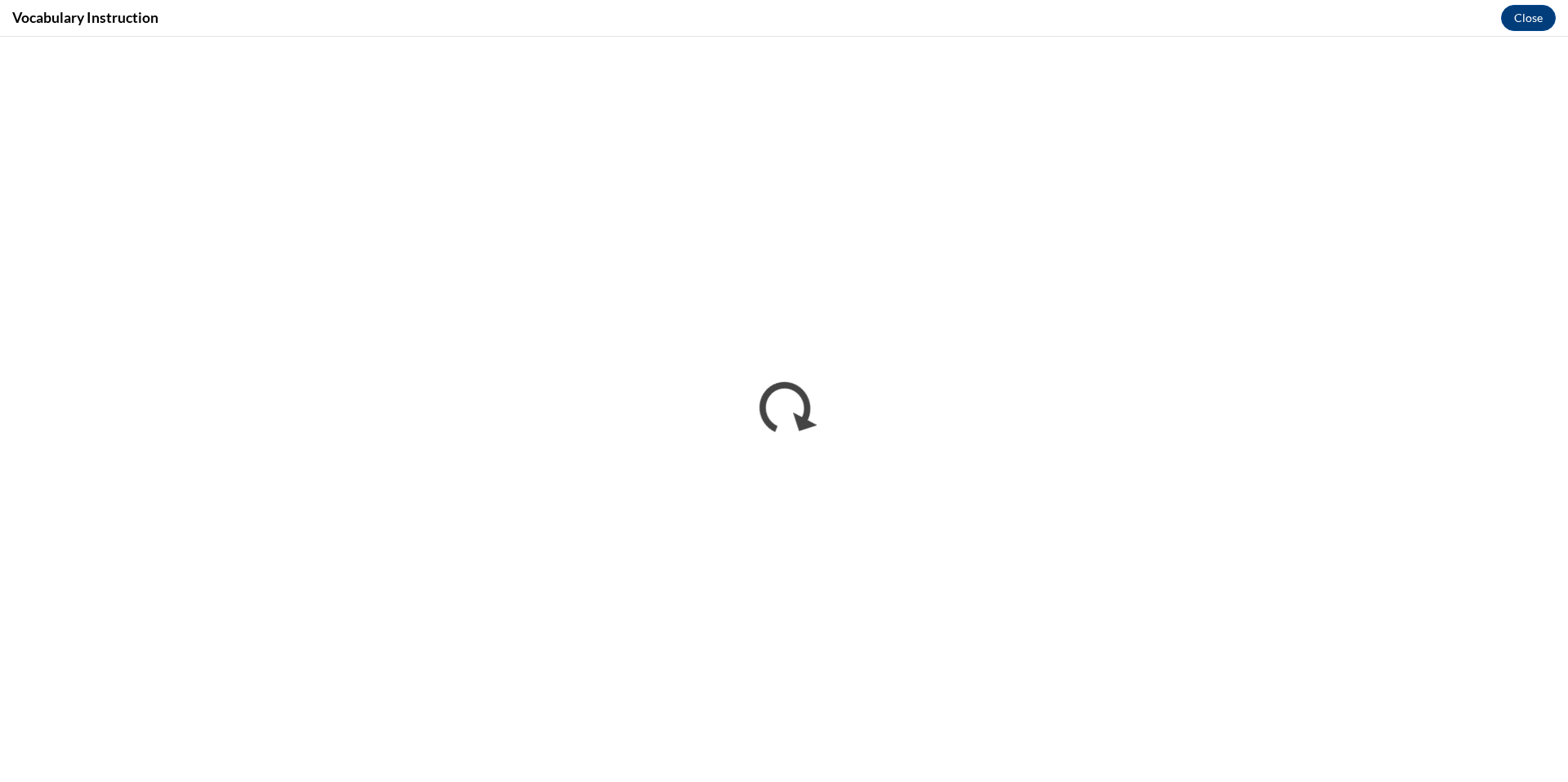
scroll to position [0, 0]
